Goal: Book appointment/travel/reservation

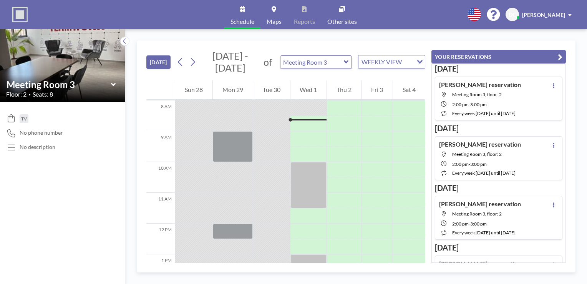
scroll to position [269, 0]
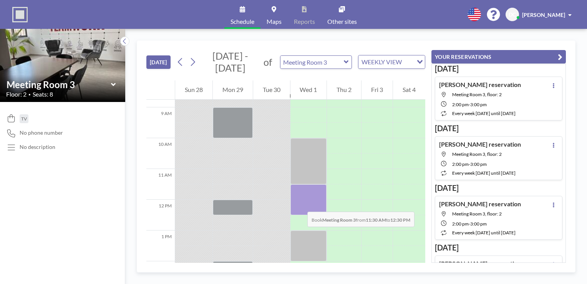
drag, startPoint x: 298, startPoint y: 189, endPoint x: 300, endPoint y: 204, distance: 15.0
click at [300, 204] on div at bounding box center [308, 199] width 36 height 31
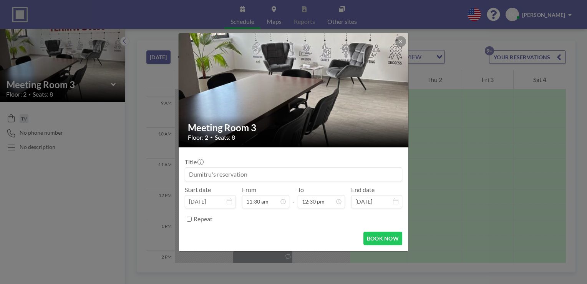
scroll to position [342, 0]
click at [209, 174] on input at bounding box center [293, 173] width 217 height 13
click at [379, 240] on button "BOOK NOW" at bounding box center [382, 237] width 39 height 13
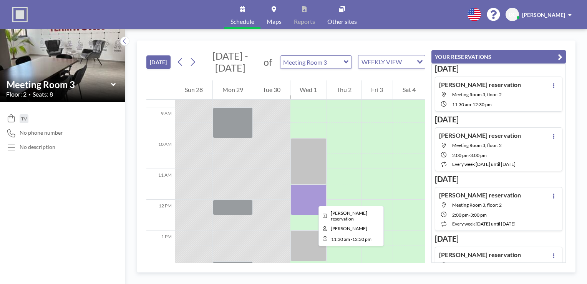
drag, startPoint x: 312, startPoint y: 199, endPoint x: 299, endPoint y: 197, distance: 13.2
click at [299, 197] on div at bounding box center [308, 199] width 36 height 31
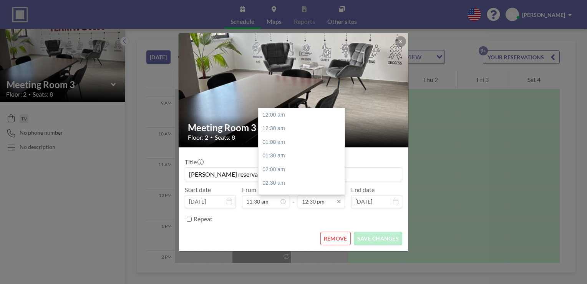
scroll to position [342, 0]
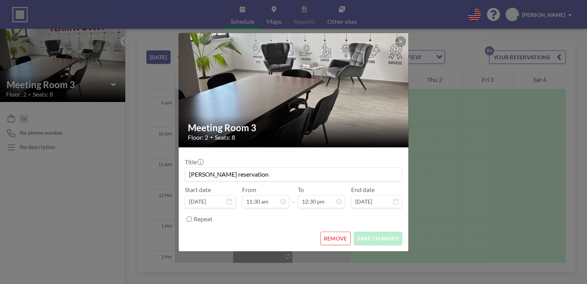
click at [333, 237] on button "REMOVE" at bounding box center [335, 237] width 30 height 13
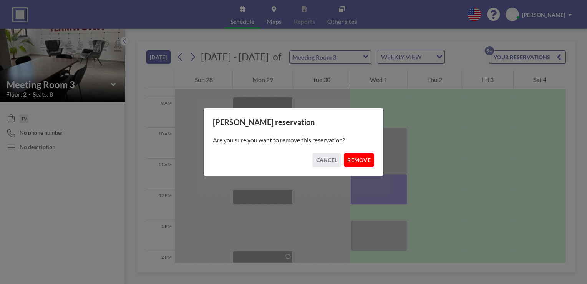
click at [355, 161] on button "REMOVE" at bounding box center [359, 159] width 30 height 13
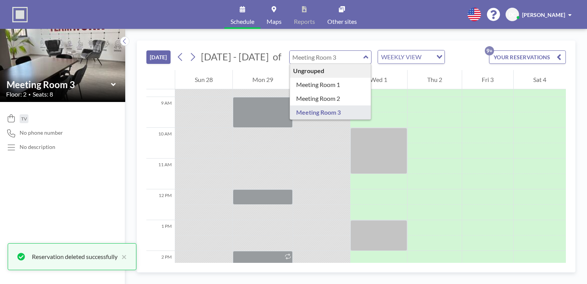
click at [312, 62] on input "text" at bounding box center [327, 57] width 74 height 13
type input "Meeting Room 2"
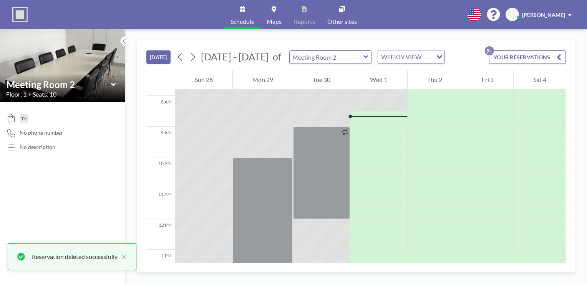
scroll to position [192, 0]
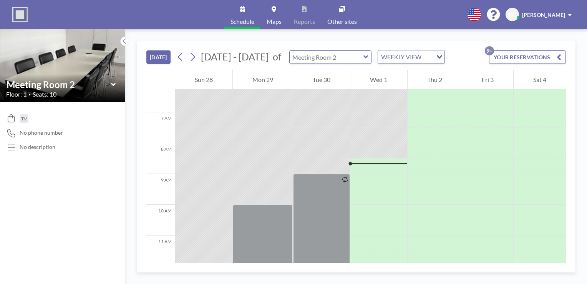
click at [315, 58] on input "text" at bounding box center [327, 57] width 74 height 13
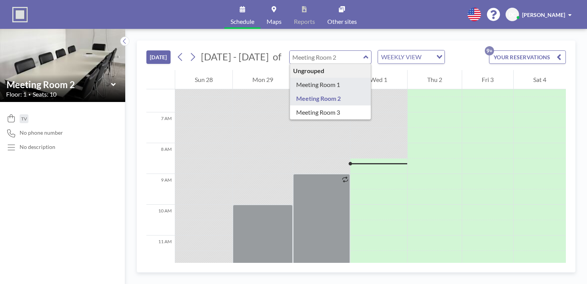
type input "Meeting Room 1"
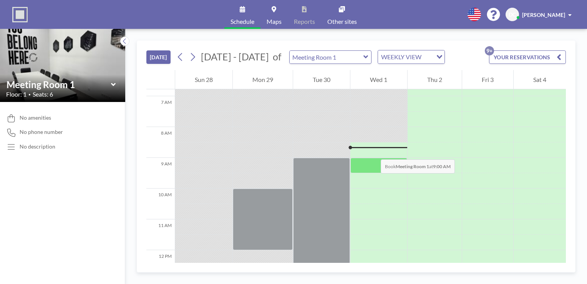
scroll to position [230, 0]
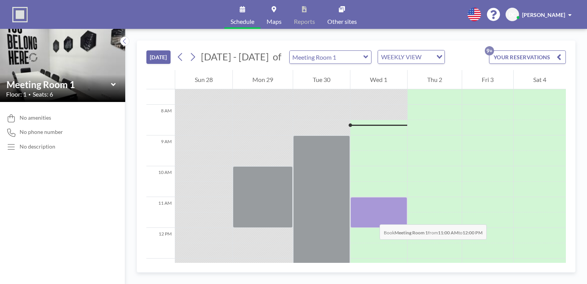
drag, startPoint x: 368, startPoint y: 202, endPoint x: 372, endPoint y: 216, distance: 14.4
click at [372, 216] on div at bounding box center [378, 212] width 56 height 31
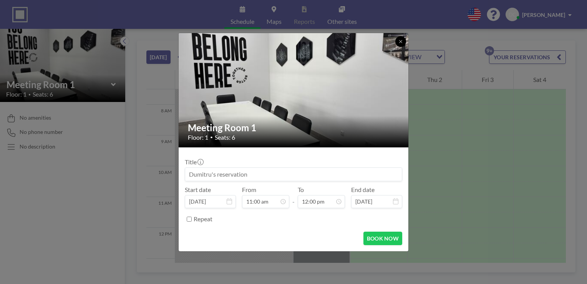
drag, startPoint x: 400, startPoint y: 44, endPoint x: 390, endPoint y: 73, distance: 30.6
click at [400, 44] on button at bounding box center [400, 41] width 11 height 11
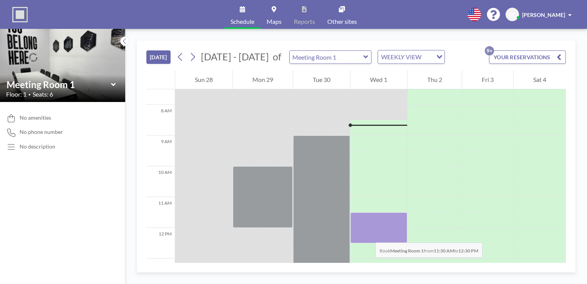
drag, startPoint x: 366, startPoint y: 214, endPoint x: 368, endPoint y: 234, distance: 20.4
click at [368, 234] on div at bounding box center [378, 227] width 56 height 31
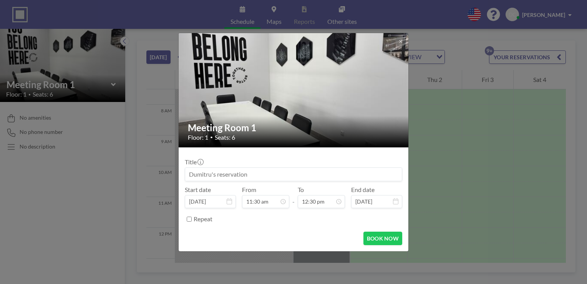
click at [247, 172] on input at bounding box center [293, 173] width 217 height 13
click at [389, 241] on button "BOOK NOW" at bounding box center [382, 237] width 39 height 13
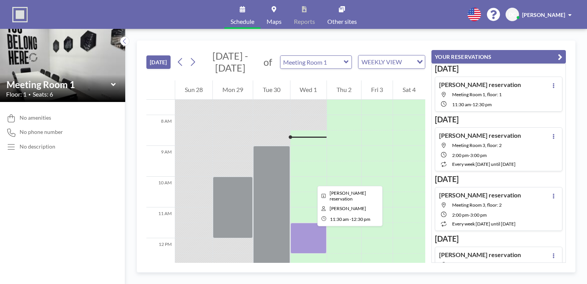
click at [310, 236] on div at bounding box center [308, 237] width 36 height 31
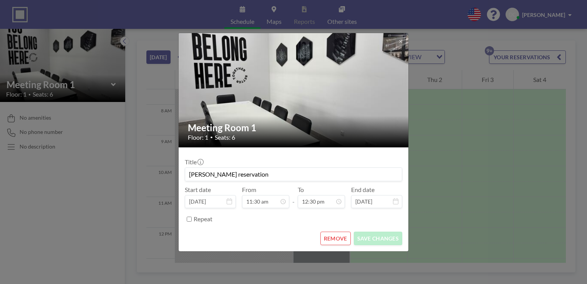
scroll to position [342, 0]
click at [402, 44] on button at bounding box center [400, 41] width 11 height 11
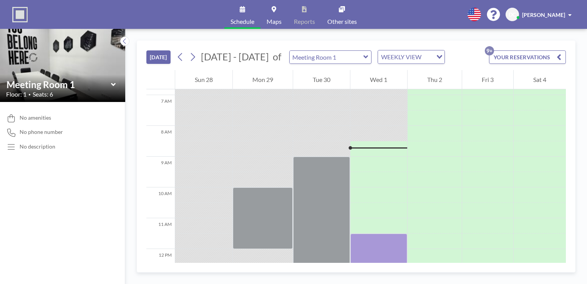
scroll to position [192, 0]
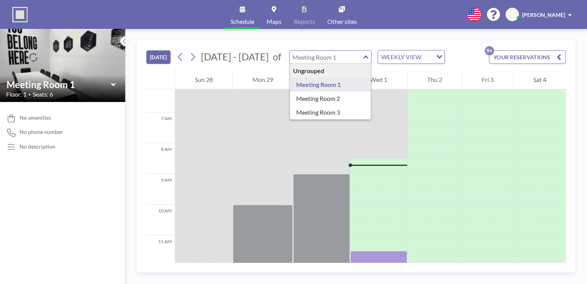
click at [299, 58] on input "text" at bounding box center [327, 57] width 74 height 13
type input "Meeting Room 2"
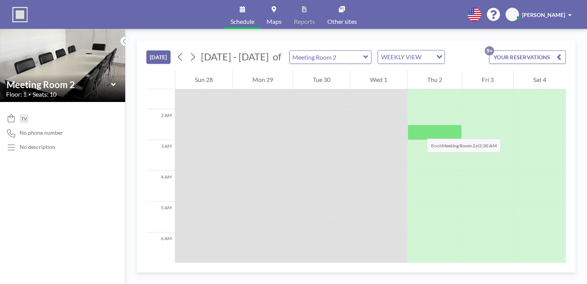
scroll to position [154, 0]
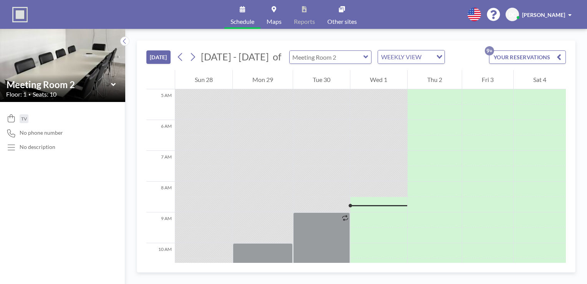
click at [348, 58] on input "text" at bounding box center [327, 57] width 74 height 13
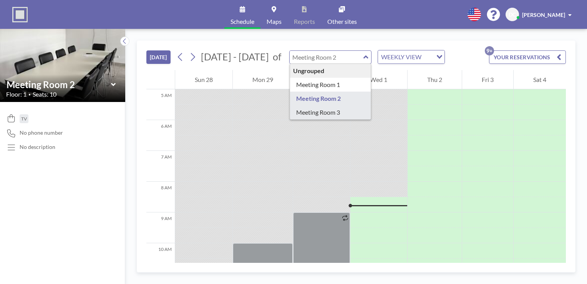
type input "Meeting Room 3"
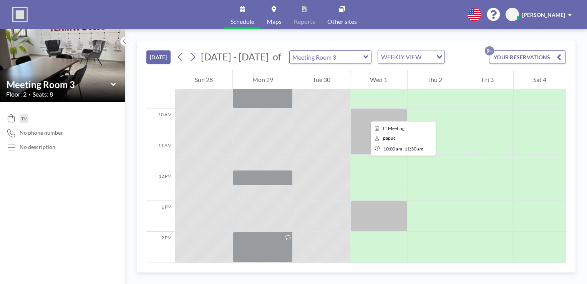
scroll to position [230, 0]
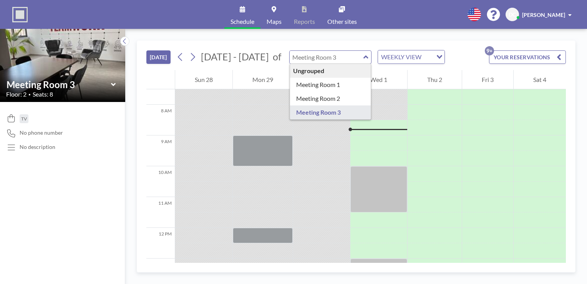
click at [322, 57] on input "text" at bounding box center [327, 57] width 74 height 13
type input "Meeting Room 1"
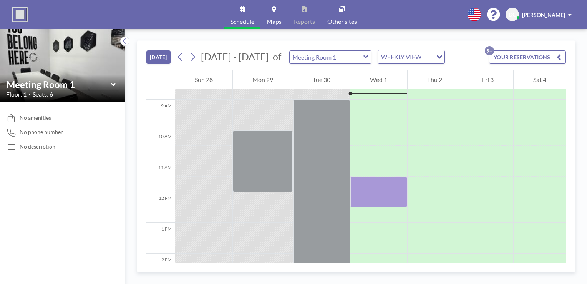
scroll to position [269, 0]
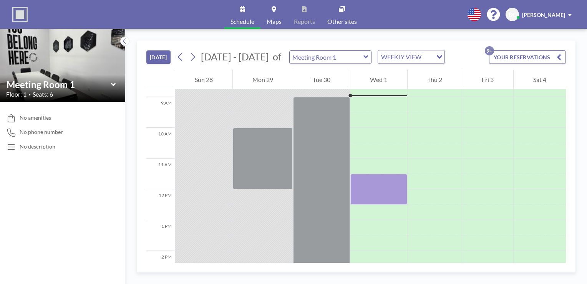
click at [363, 58] on icon at bounding box center [365, 57] width 5 height 8
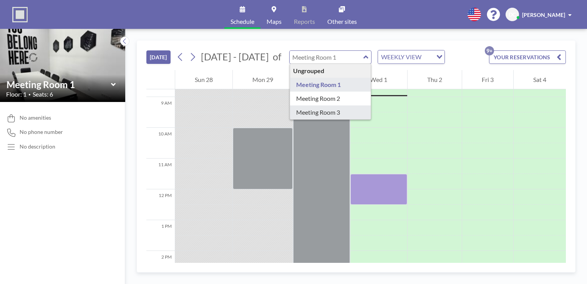
type input "Meeting Room 3"
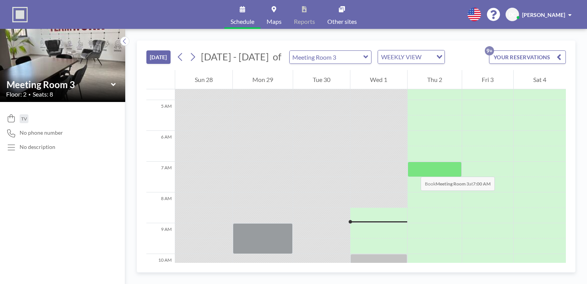
scroll to position [192, 0]
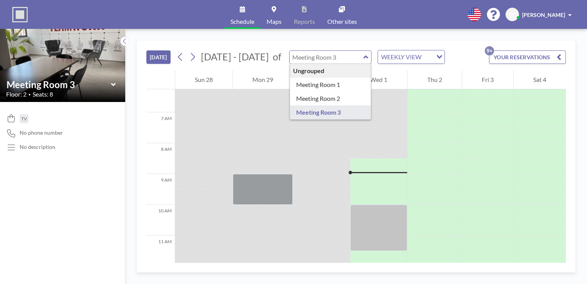
click at [356, 57] on div "Ungrouped Meeting Room 1 Meeting Room 2 Meeting Room 3" at bounding box center [330, 56] width 83 height 13
type input "Meeting Room 1"
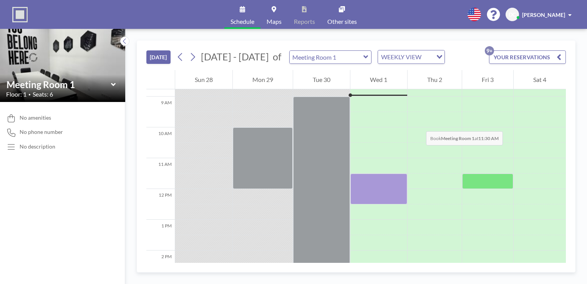
scroll to position [269, 0]
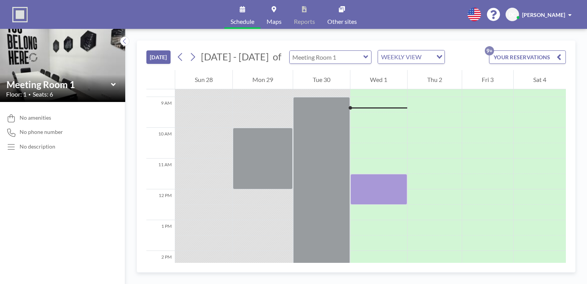
click at [355, 57] on div at bounding box center [330, 56] width 83 height 13
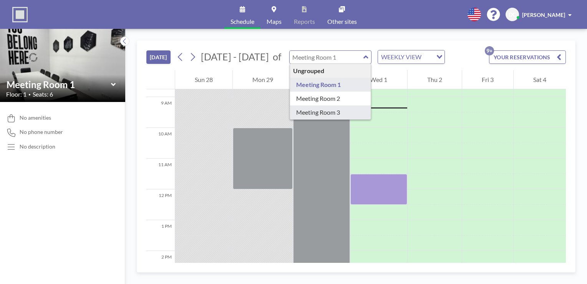
type input "Meeting Room 3"
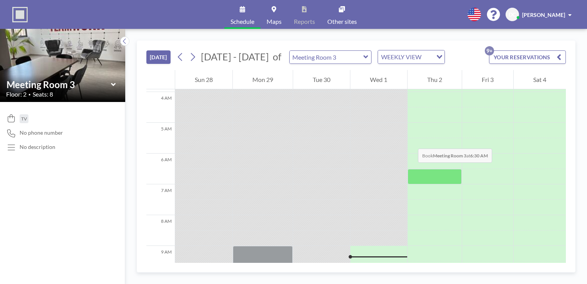
scroll to position [115, 0]
